Goal: Task Accomplishment & Management: Use online tool/utility

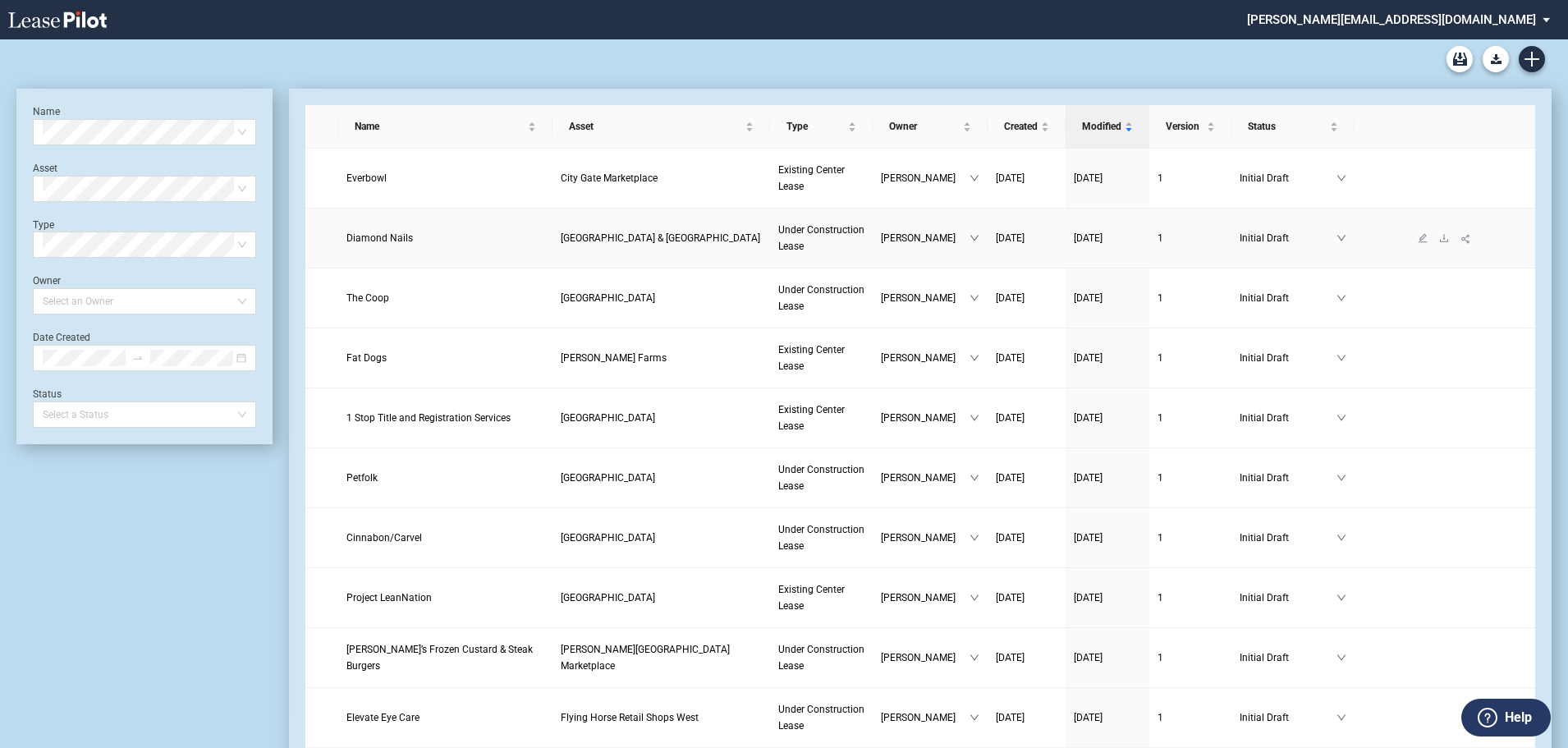
click at [370, 239] on span "Diamond Nails" at bounding box center [379, 238] width 66 height 11
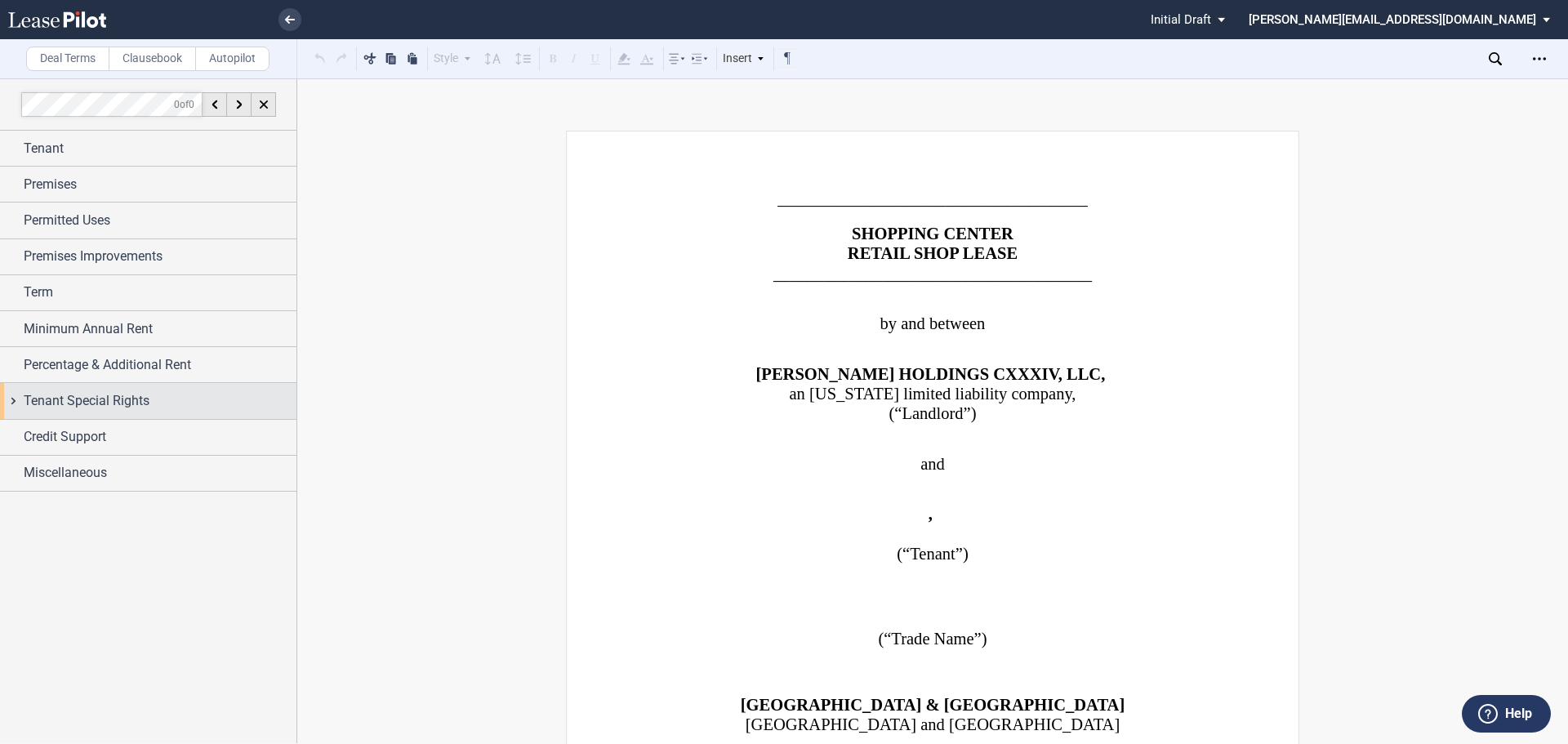
click at [15, 402] on div "Tenant Special Rights" at bounding box center [148, 401] width 296 height 35
click at [15, 401] on div "Tenant Special Rights" at bounding box center [148, 401] width 296 height 35
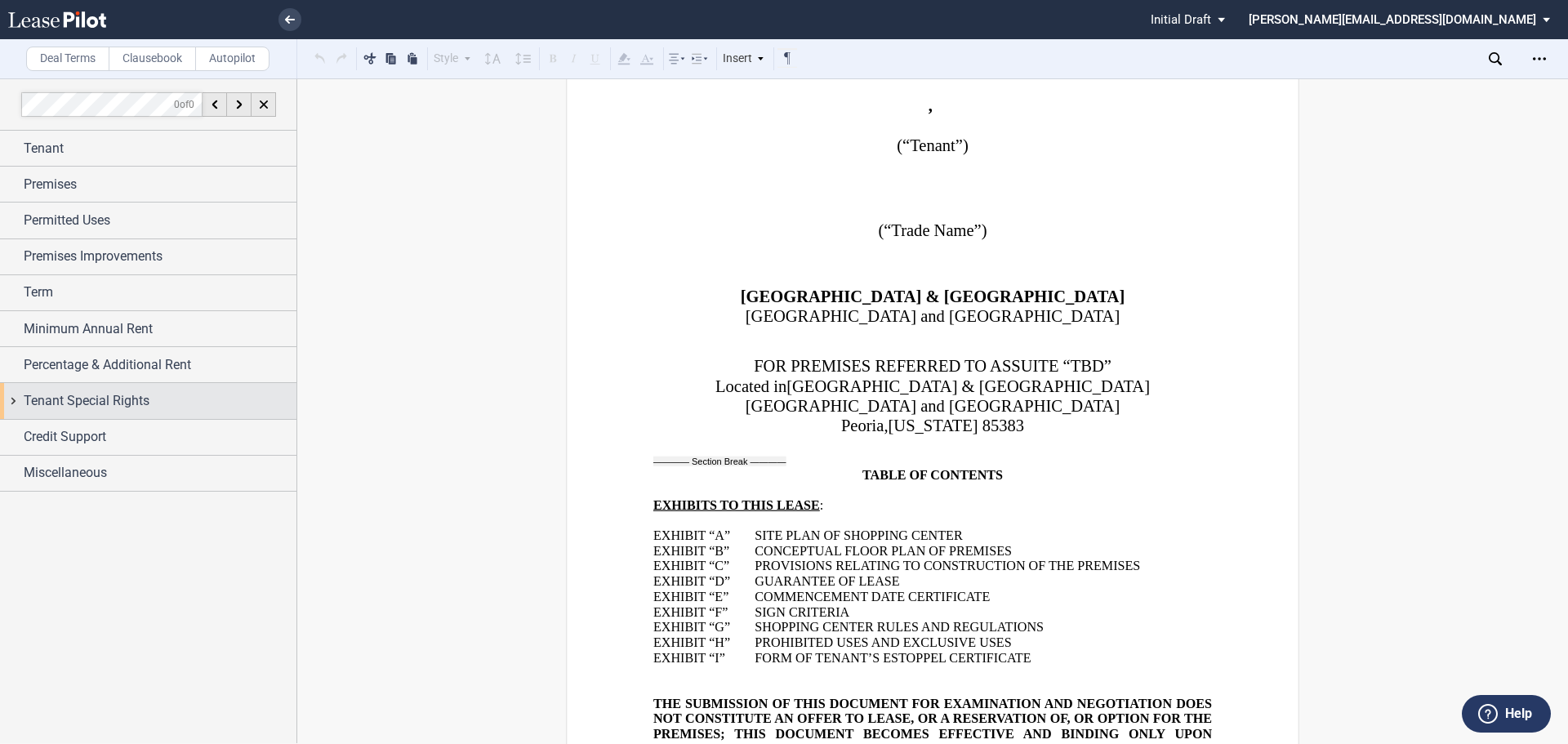
click at [12, 403] on div "Tenant Special Rights" at bounding box center [148, 401] width 296 height 35
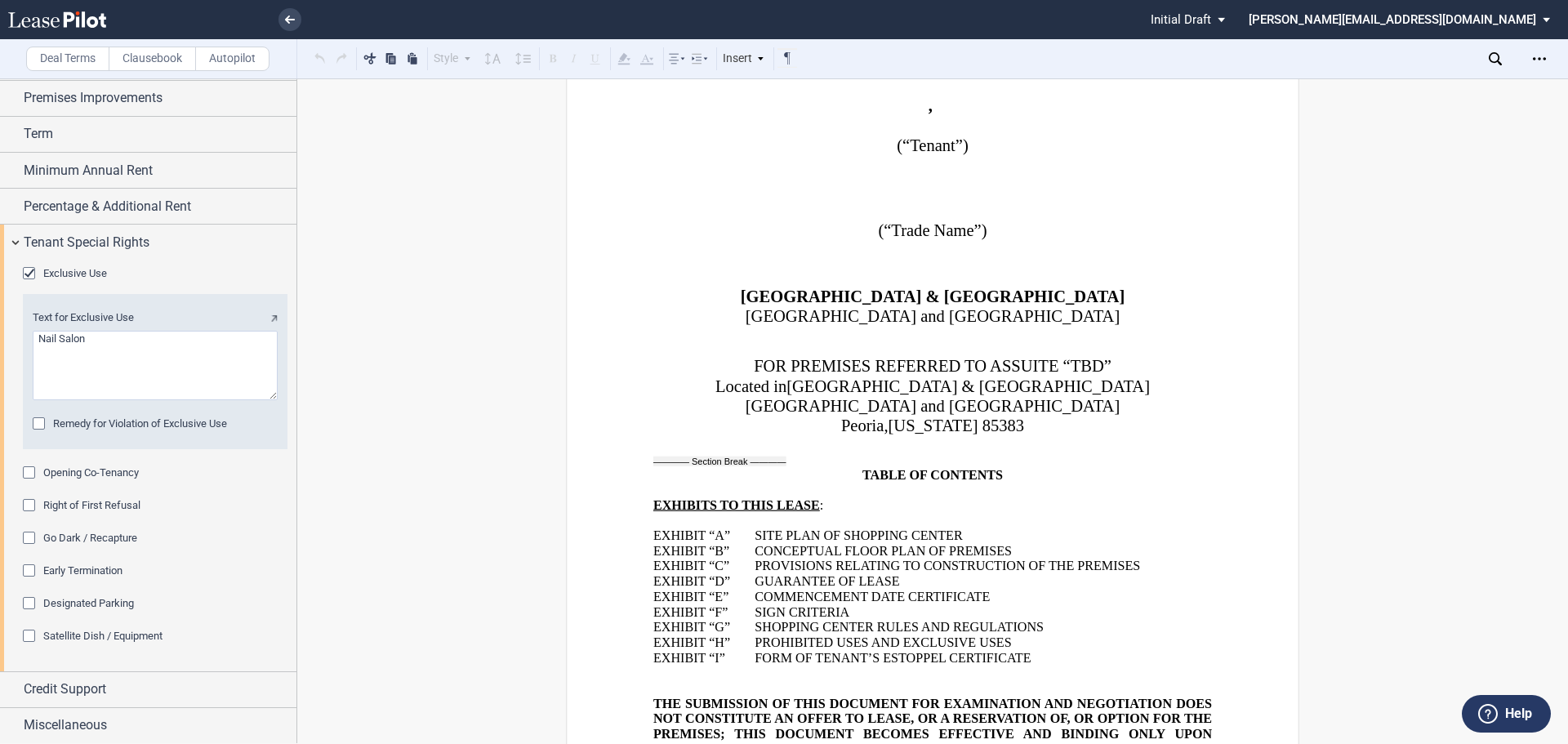
scroll to position [160, 0]
click at [14, 727] on div "Miscellaneous" at bounding box center [148, 725] width 296 height 35
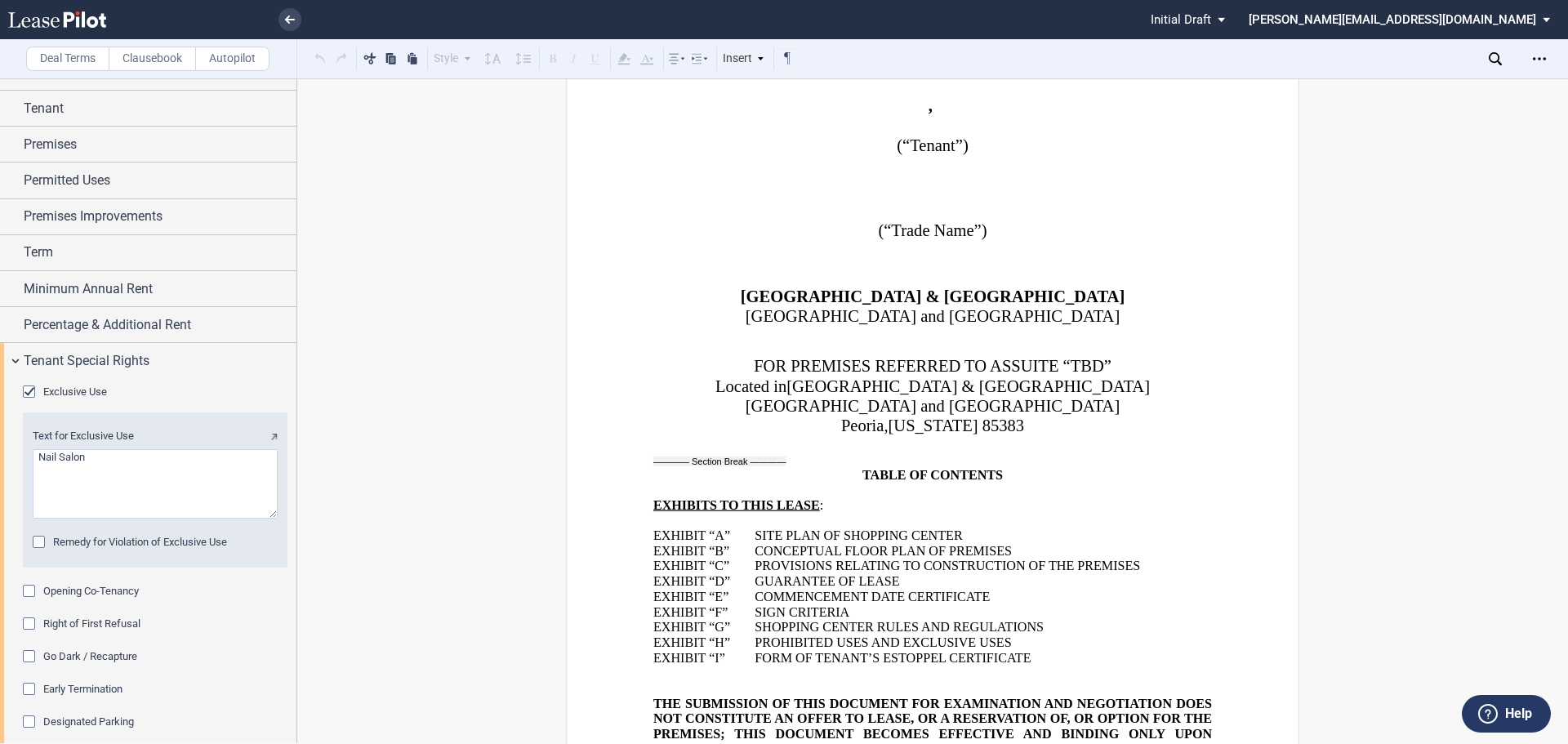
scroll to position [0, 0]
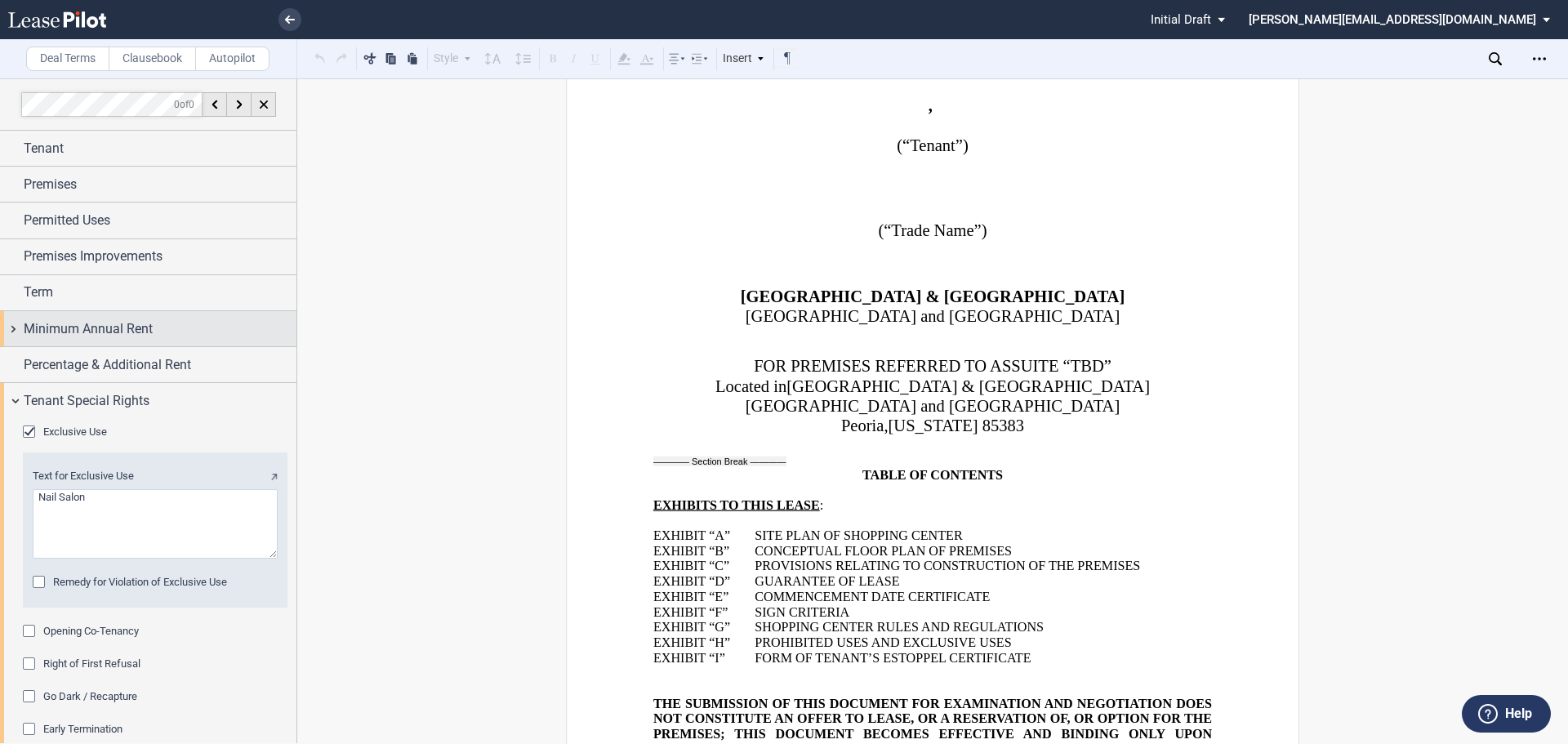
click at [13, 330] on div "Minimum Annual Rent" at bounding box center [148, 329] width 296 height 35
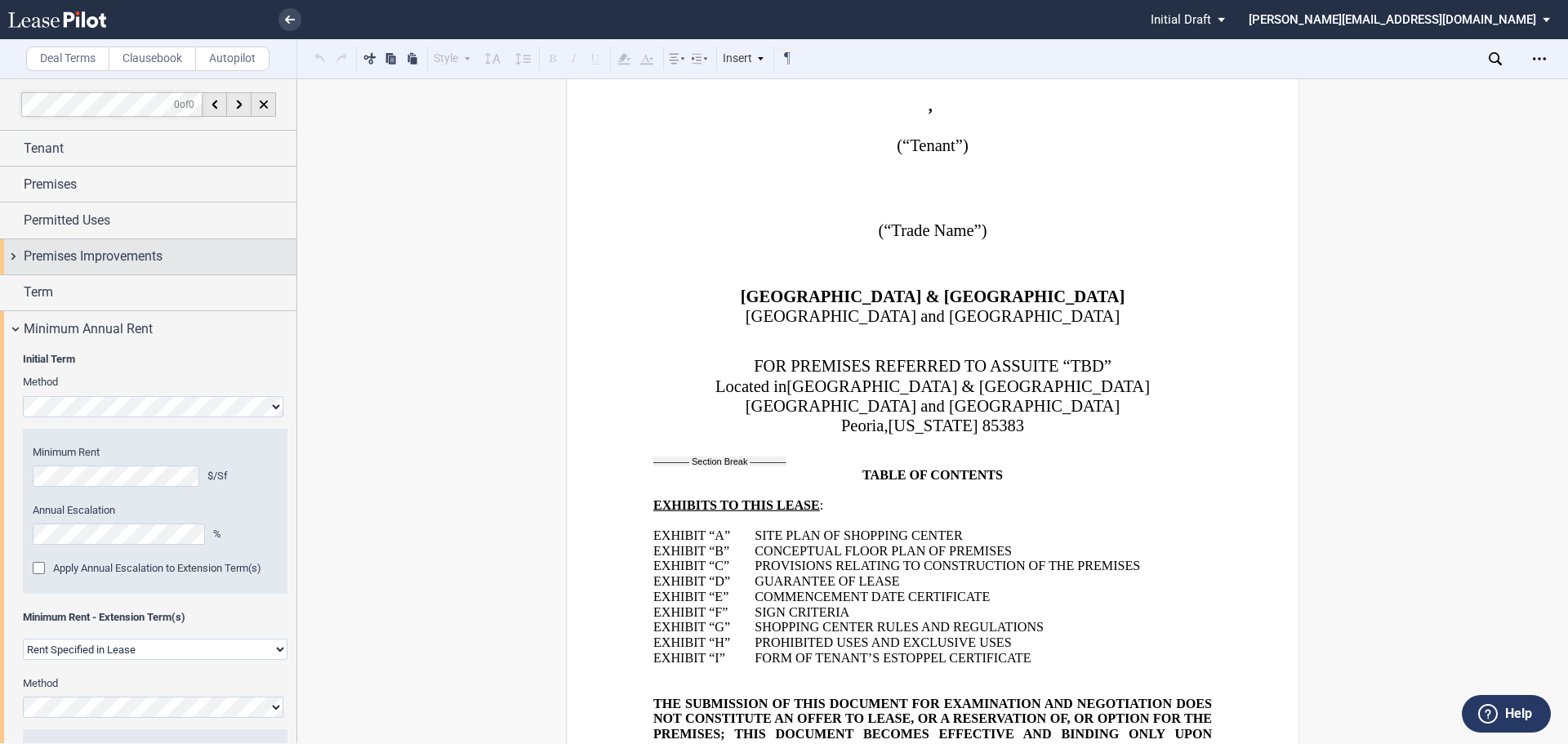
click at [15, 253] on div "Premises Improvements" at bounding box center [148, 257] width 296 height 35
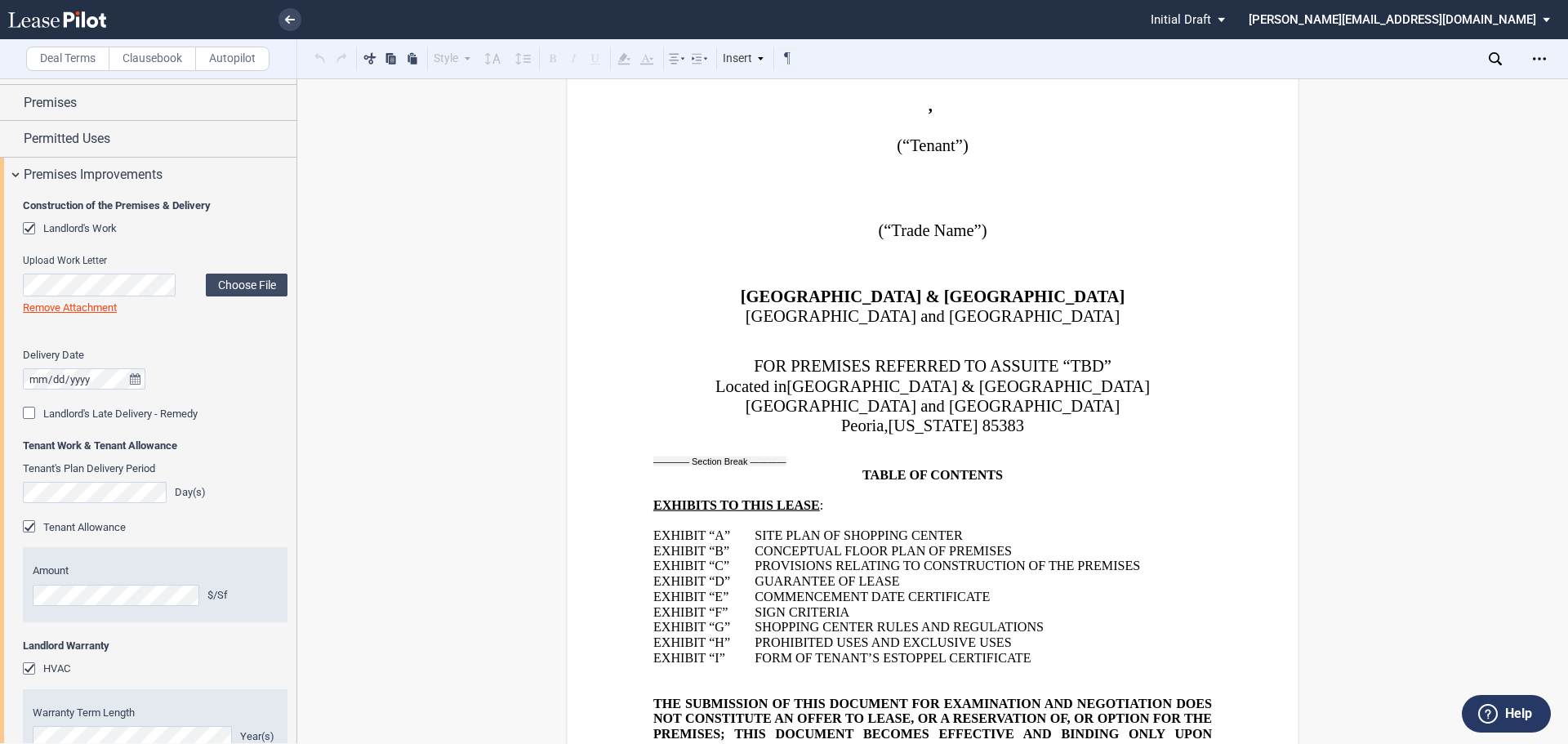
scroll to position [163, 0]
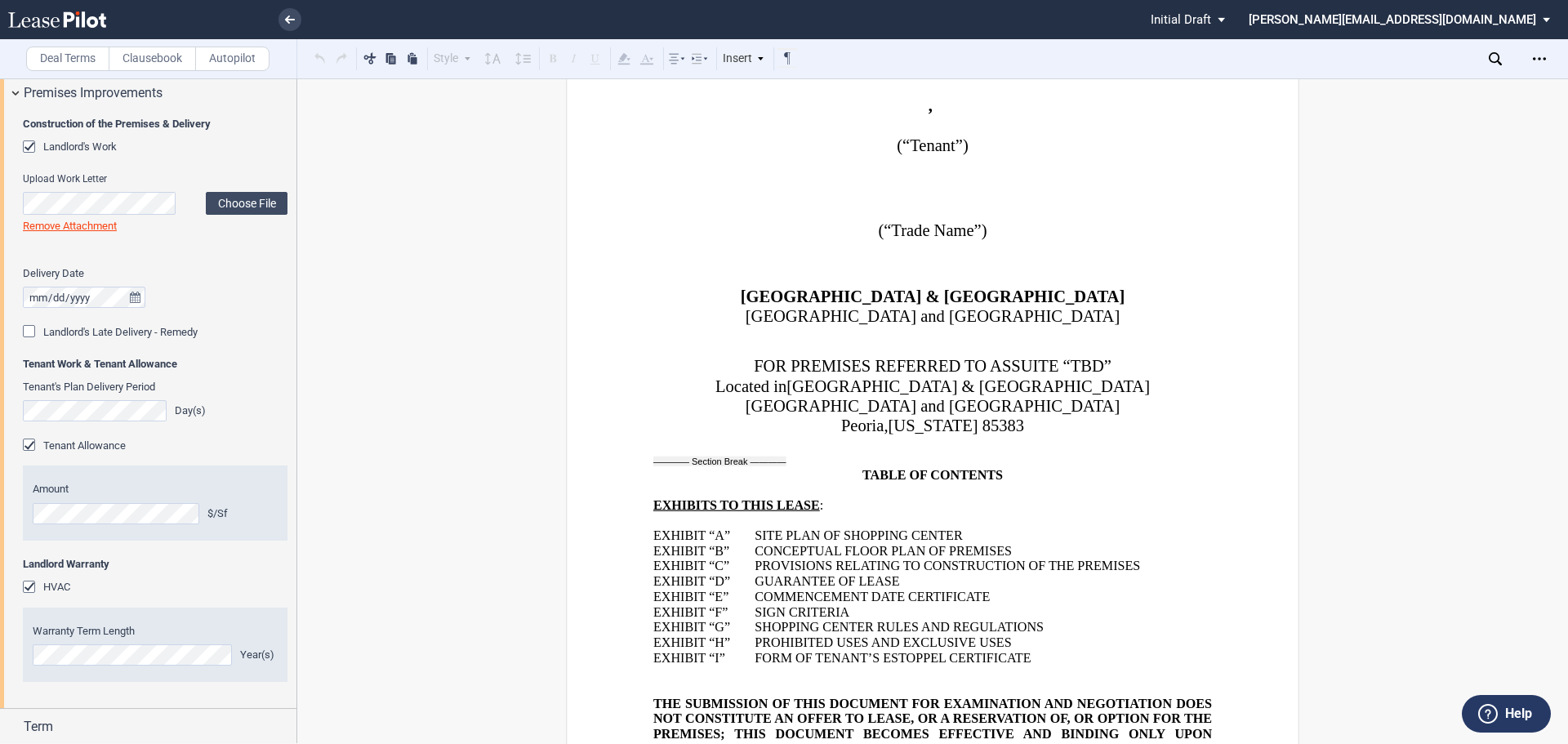
click at [30, 586] on div "HVAC" at bounding box center [31, 589] width 17 height 17
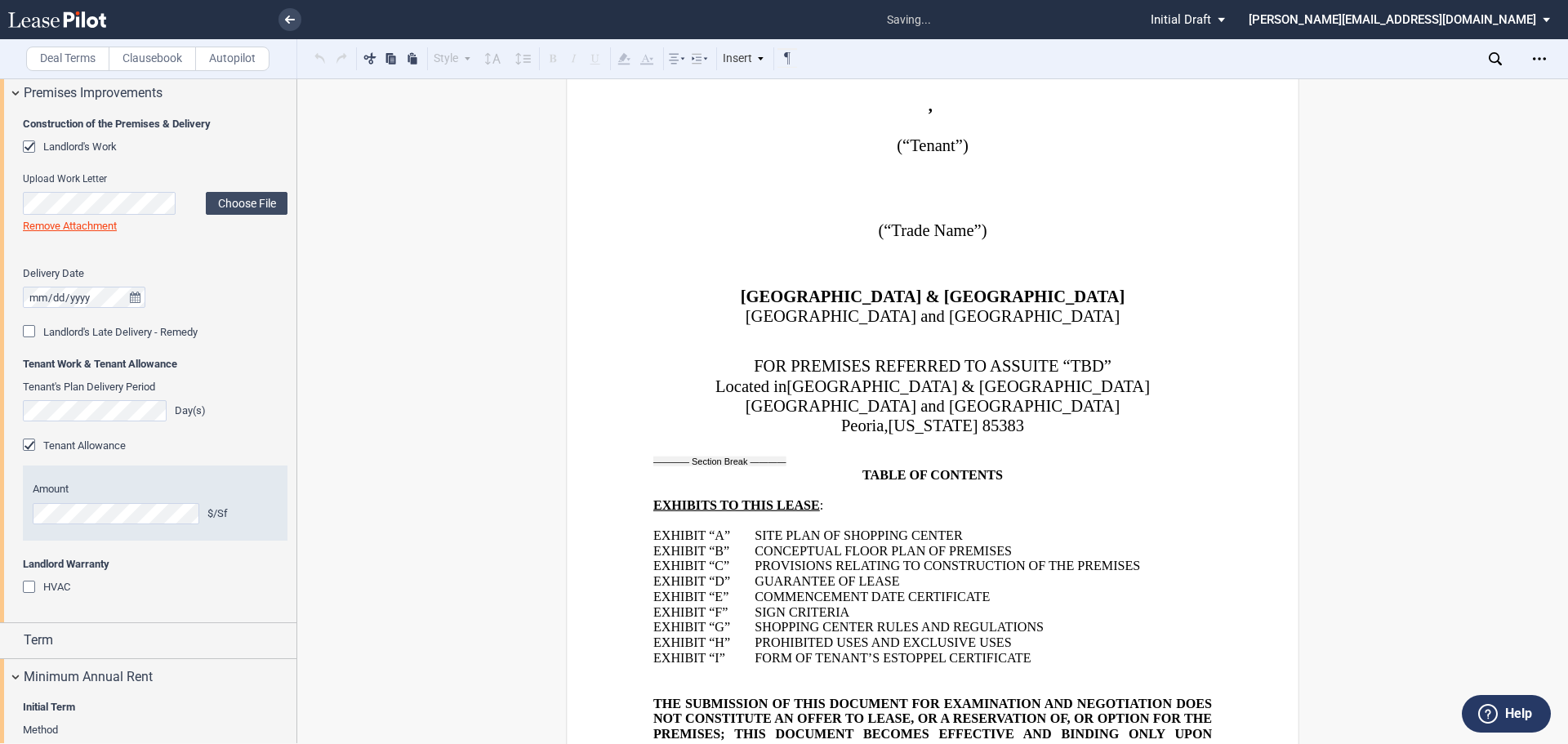
click at [30, 586] on div "HVAC" at bounding box center [31, 589] width 17 height 17
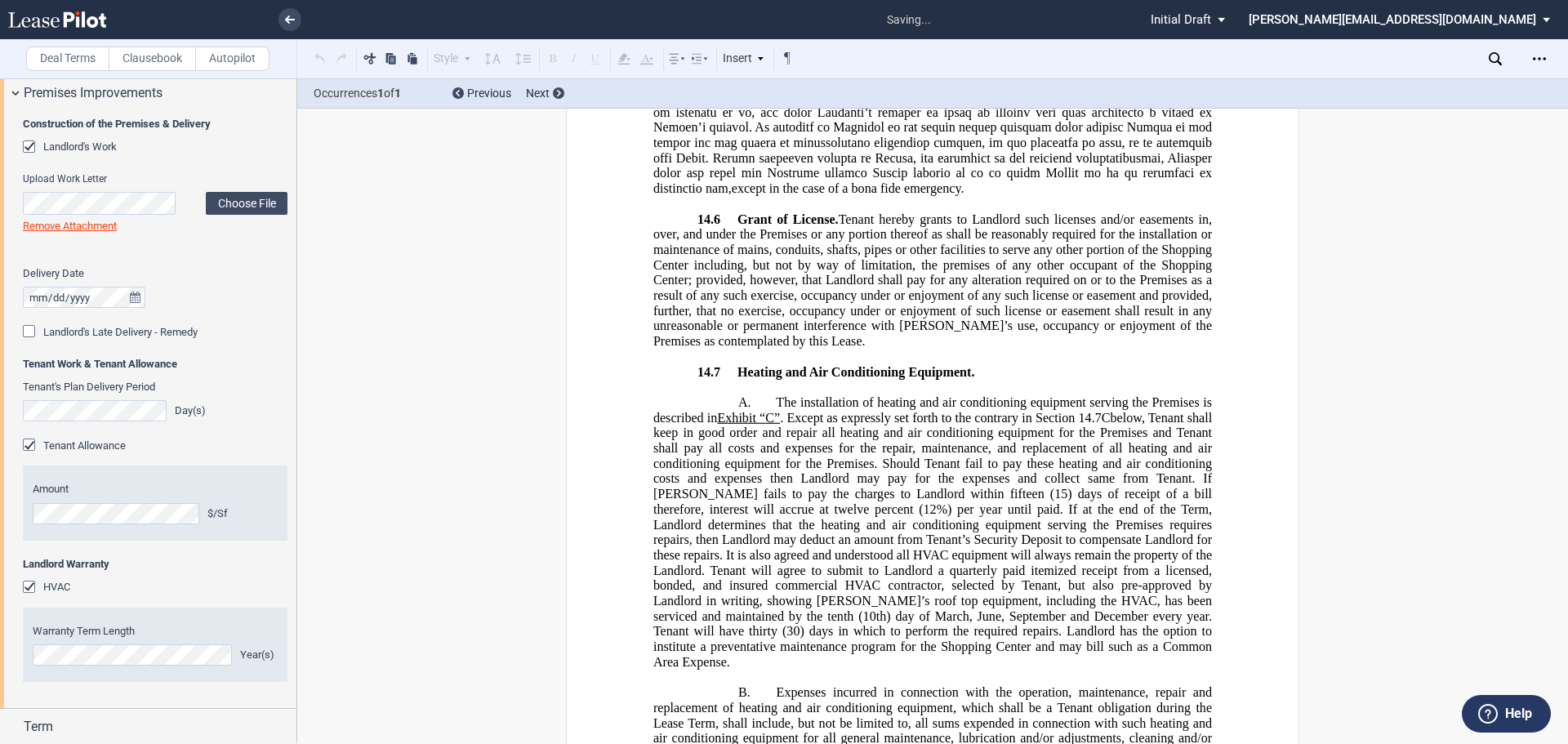
scroll to position [24082, 0]
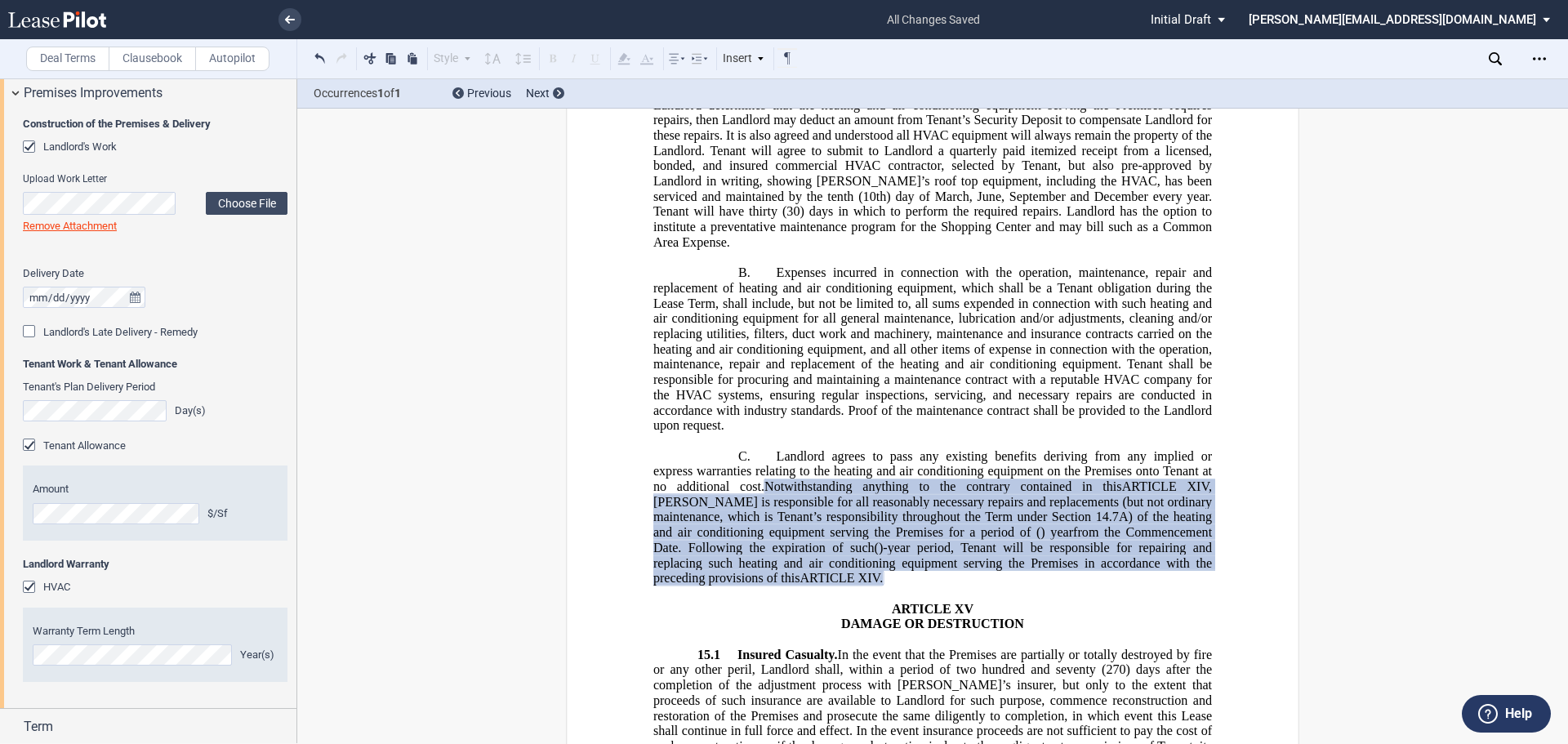
click at [773, 448] on p "C. Landlord agrees to pass any existing benefits deriving from any implied or e…" at bounding box center [932, 517] width 559 height 137
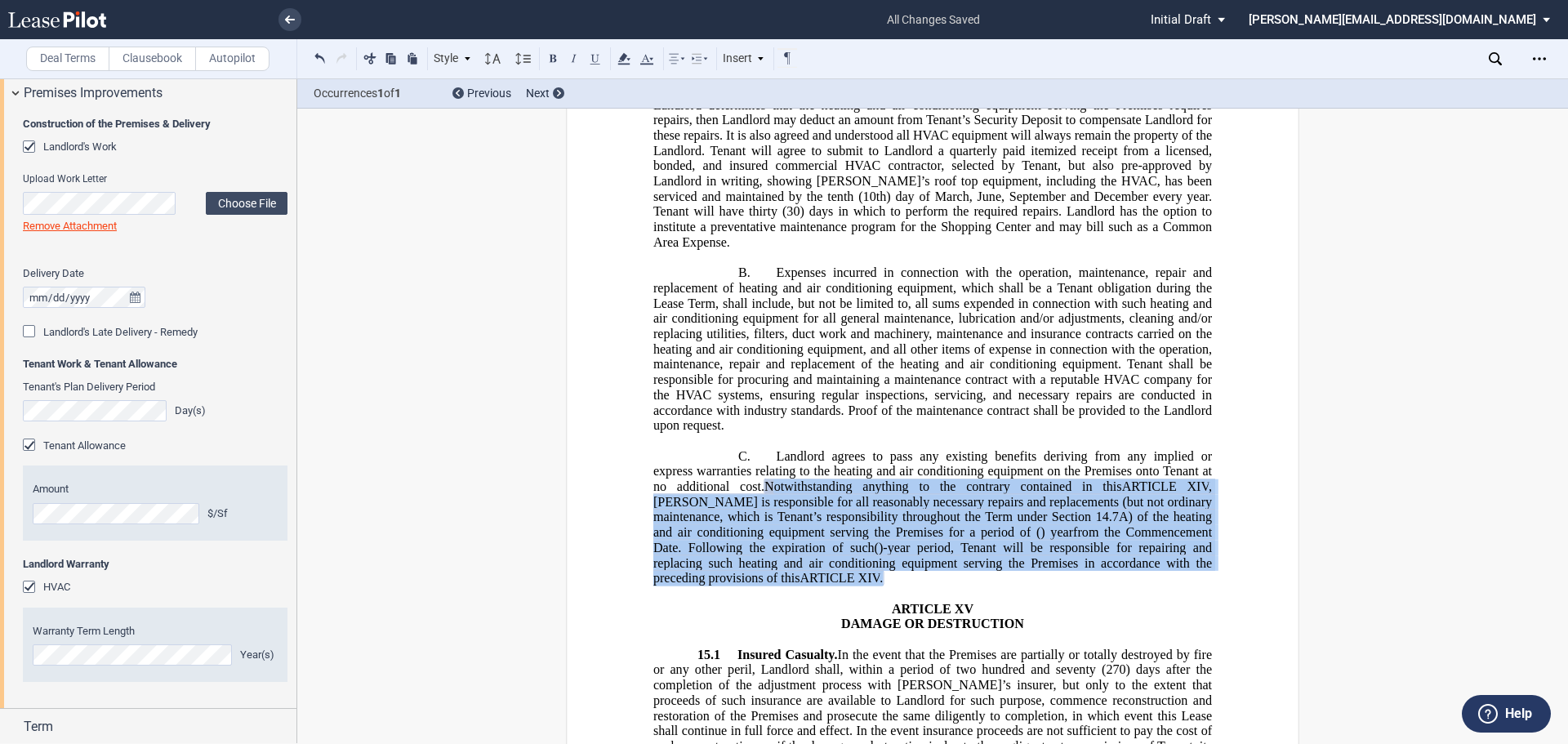
drag, startPoint x: 773, startPoint y: 410, endPoint x: 752, endPoint y: 318, distance: 94.4
click at [752, 448] on p "C. Landlord agrees to pass any existing benefits deriving from any implied or e…" at bounding box center [932, 517] width 559 height 137
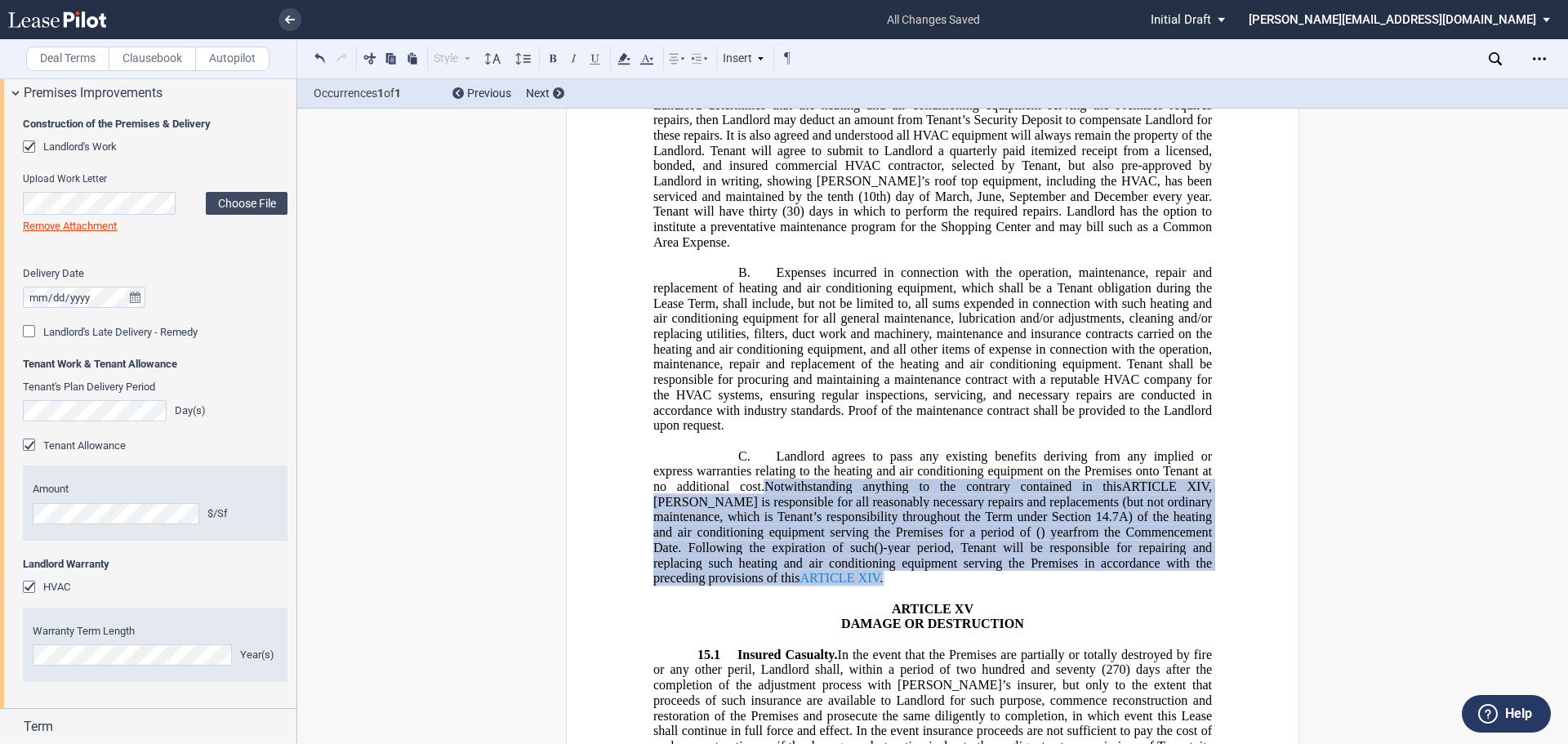
drag, startPoint x: 809, startPoint y: 361, endPoint x: 741, endPoint y: 417, distance: 88.1
click at [800, 571] on link "ARTICLE XIV" at bounding box center [839, 578] width 80 height 15
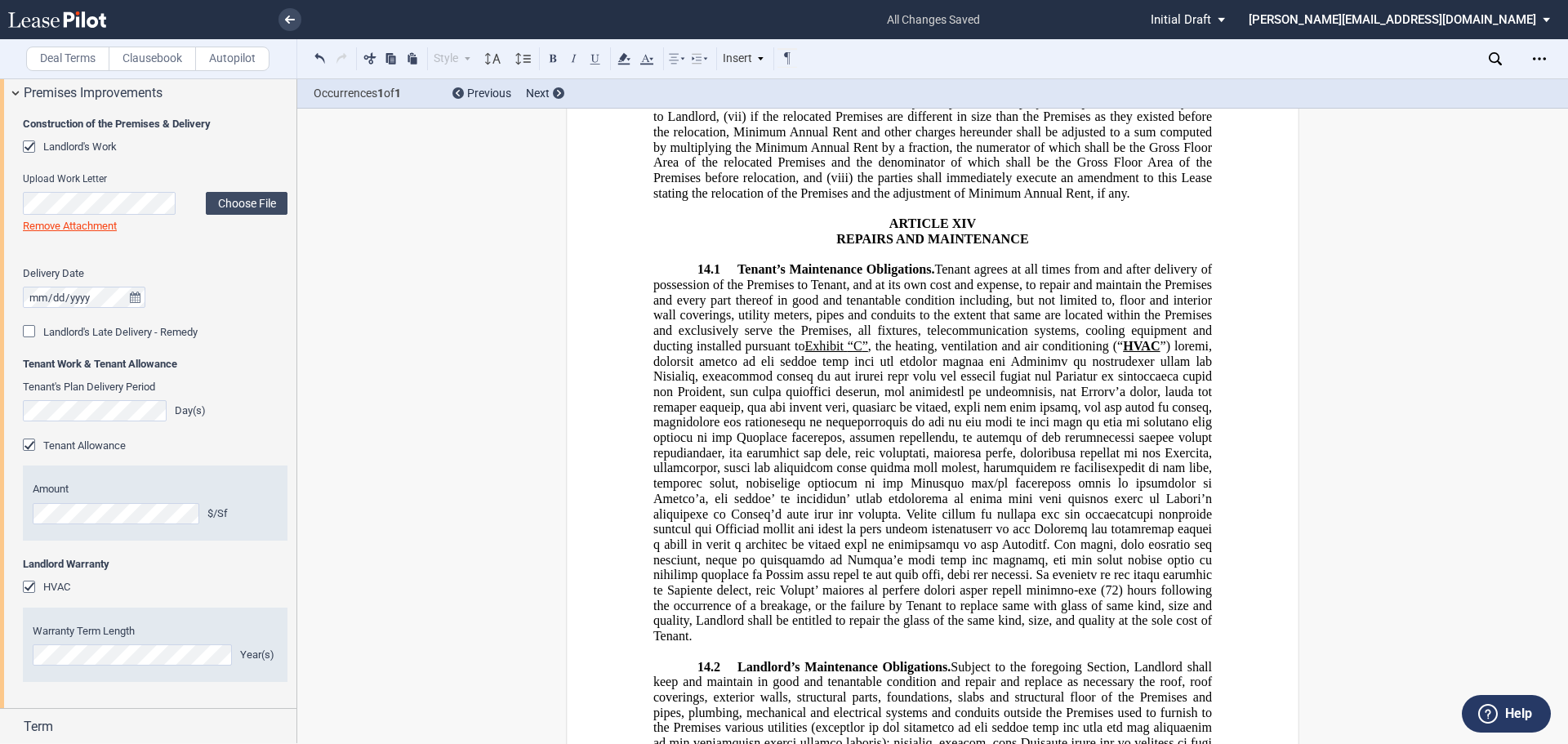
click at [155, 62] on label "Clausebook" at bounding box center [153, 59] width 88 height 25
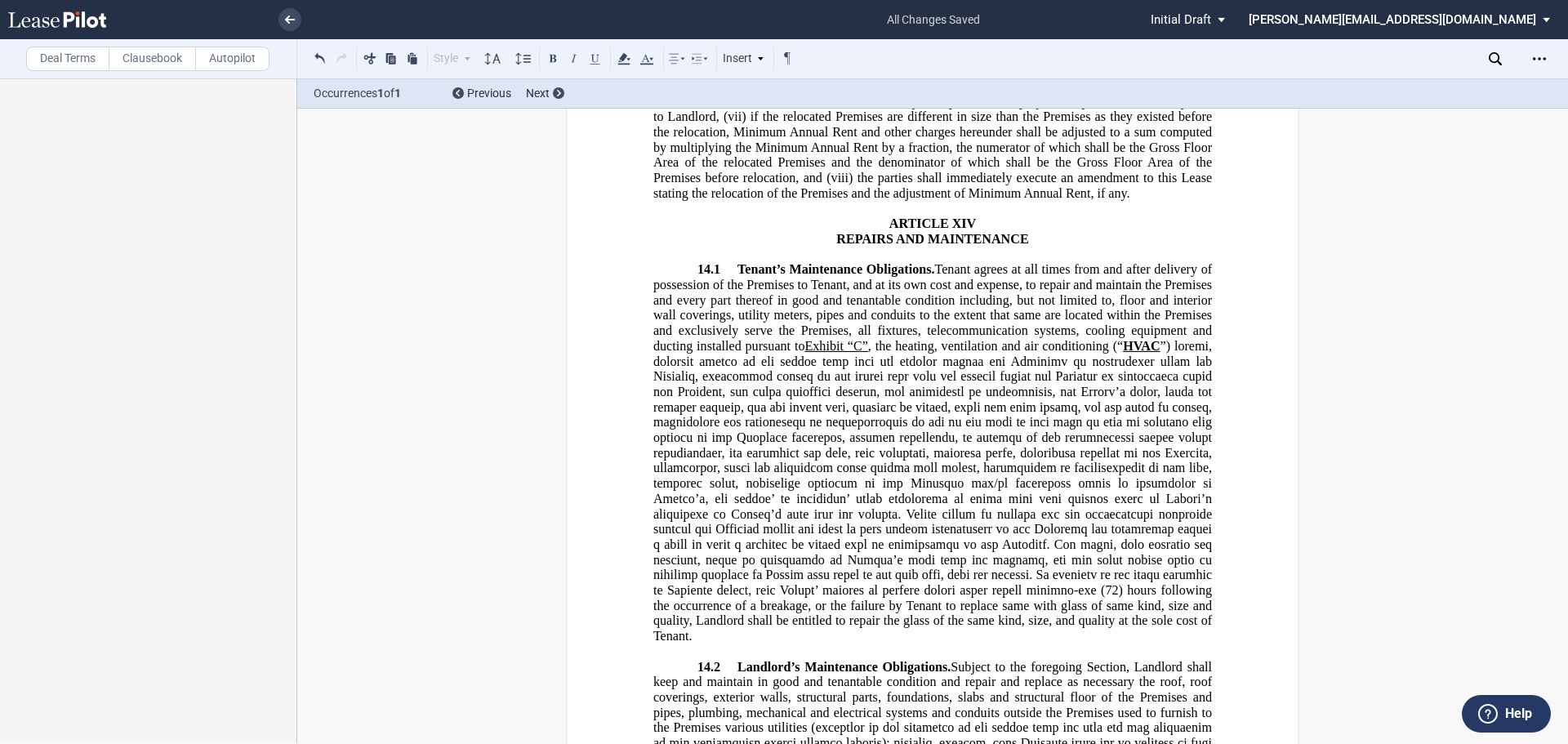
scroll to position [0, 0]
